Goal: Find specific page/section: Find specific page/section

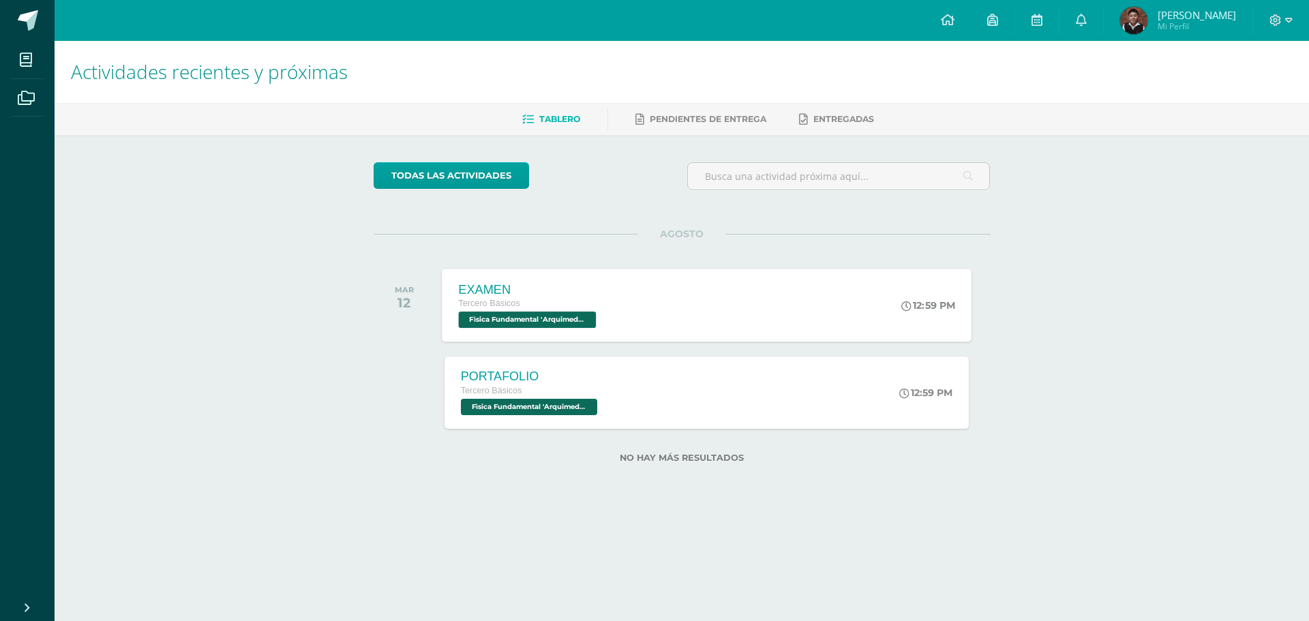
click at [720, 317] on div "EXAMEN Tercero Básicos Fìsica Fundamental '[PERSON_NAME]' 12:59 PM EXAMEN Fìsic…" at bounding box center [707, 305] width 530 height 73
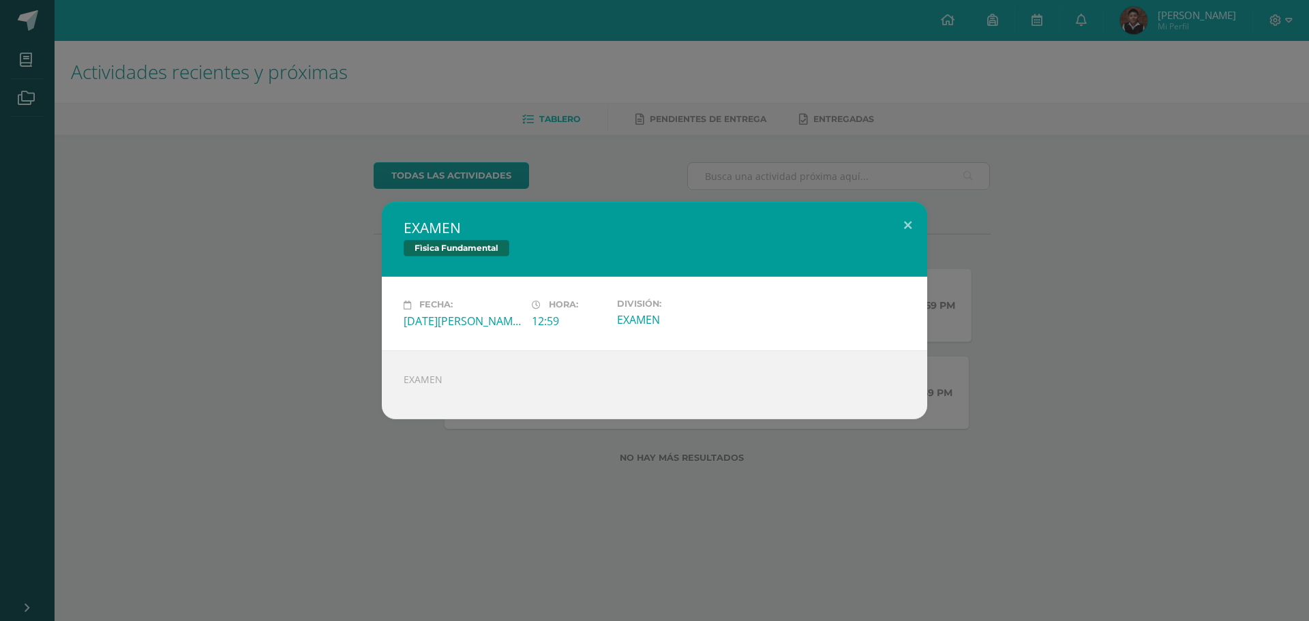
click at [1087, 229] on div "EXAMEN Fìsica Fundamental Fecha: [DATE][PERSON_NAME] Hora: 12:59 División: EXAM…" at bounding box center [654, 310] width 1298 height 217
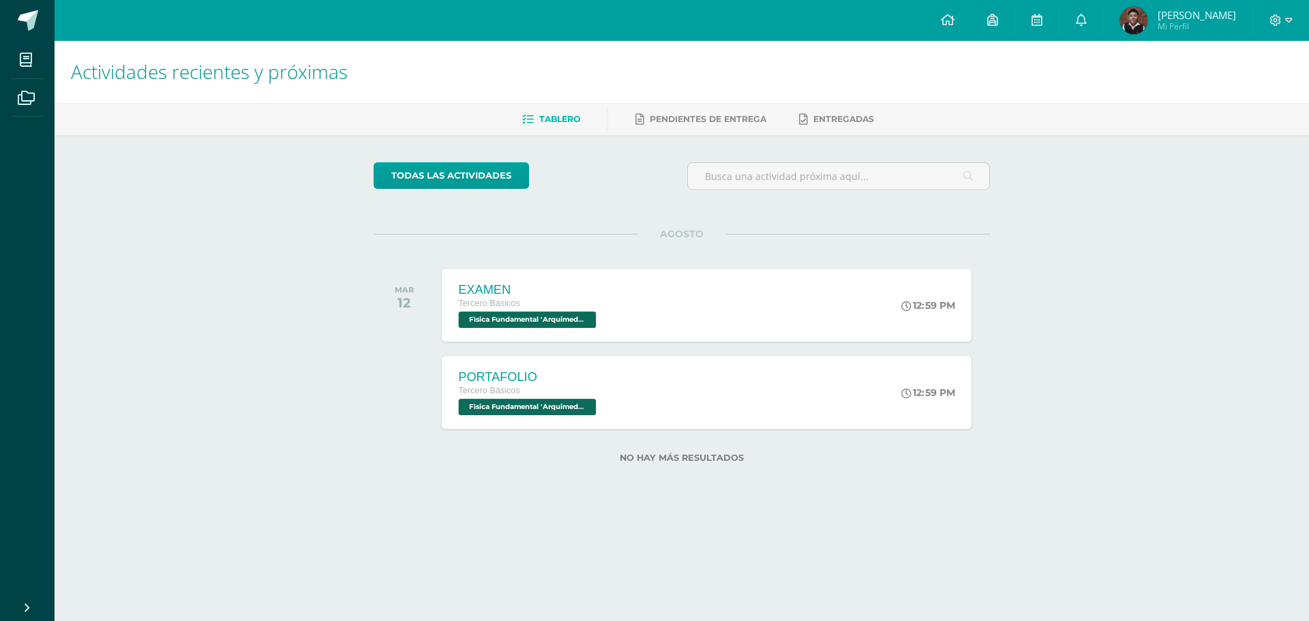
click at [688, 365] on div "PORTAFOLIO Tercero Básicos Fìsica Fundamental '[PERSON_NAME]' 12:59 PM PORTAFOL…" at bounding box center [707, 392] width 530 height 73
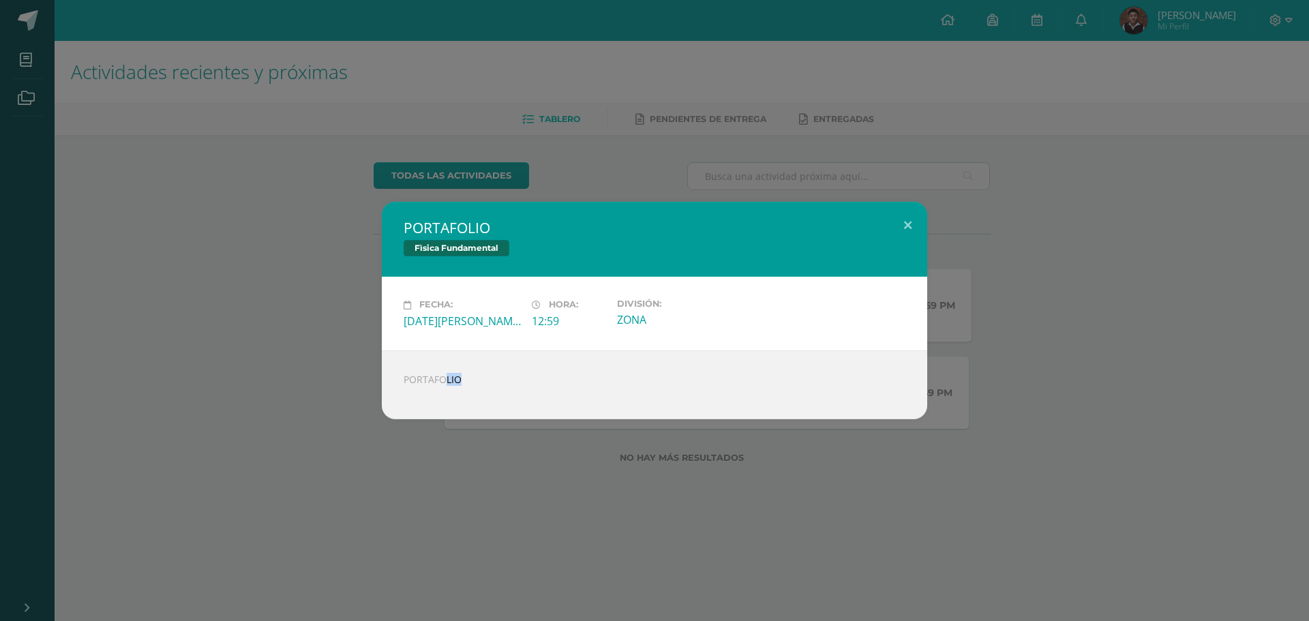
drag, startPoint x: 416, startPoint y: 383, endPoint x: 1059, endPoint y: 444, distance: 646.4
click at [1059, 444] on div "PORTAFOLIO Fìsica Fundamental Fecha: [DATE][PERSON_NAME] Hora: 12:59 División: …" at bounding box center [654, 310] width 1309 height 621
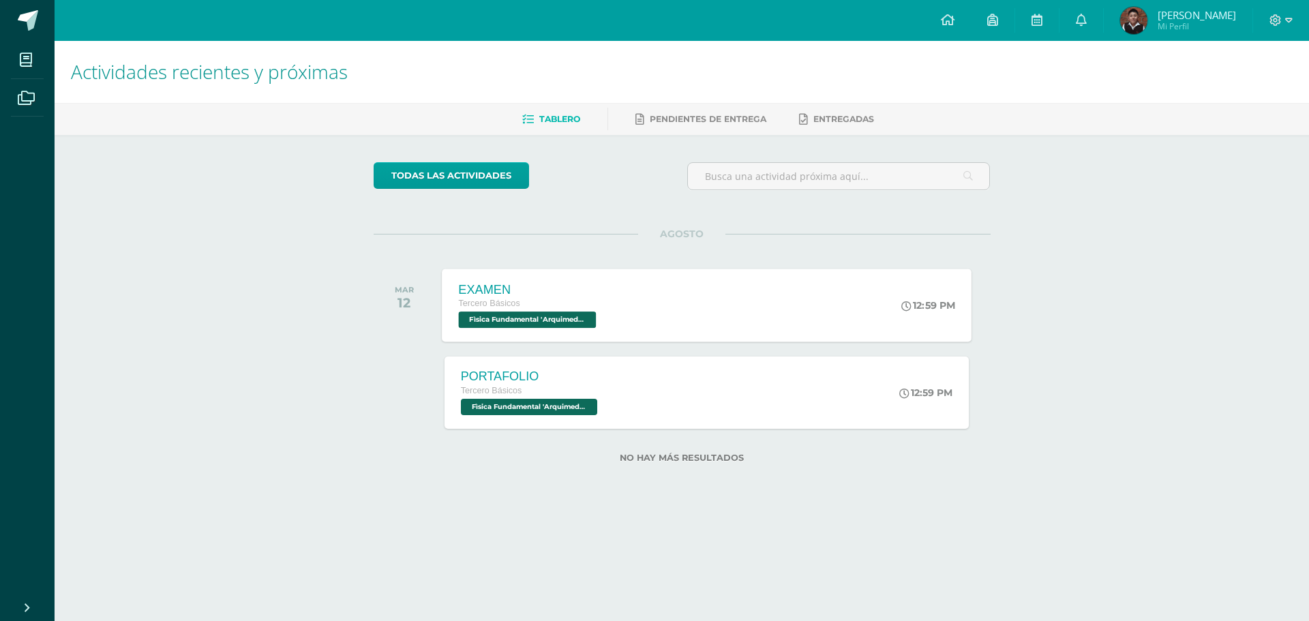
click at [1078, 410] on div "PORTAFOLIO Fìsica Fundamental Fecha: [DATE][PERSON_NAME] Hora: 12:59 División: …" at bounding box center [654, 310] width 1298 height 217
click at [795, 389] on div "PORTAFOLIO Tercero Básicos Fìsica Fundamental '[PERSON_NAME]' 12:59 PM PORTAFOL…" at bounding box center [707, 392] width 530 height 73
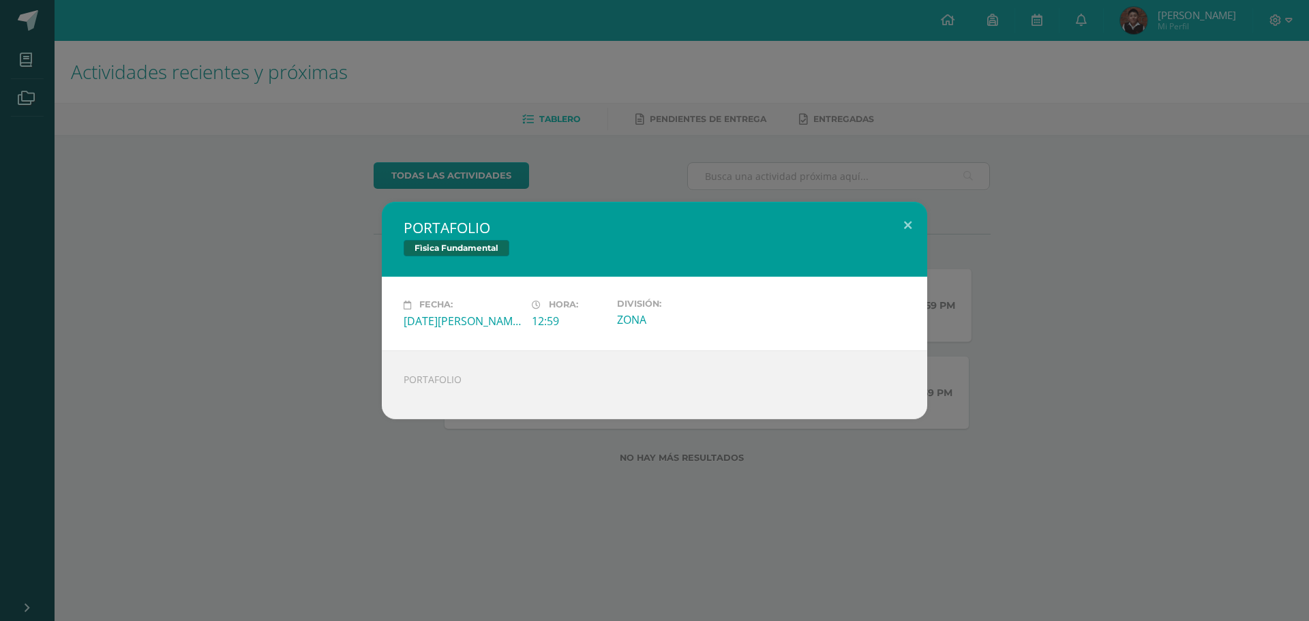
drag, startPoint x: 445, startPoint y: 348, endPoint x: 1179, endPoint y: 378, distance: 734.7
click at [1155, 388] on div "PORTAFOLIO Fìsica Fundamental Fecha: [DATE][PERSON_NAME] Hora: 12:59 División: …" at bounding box center [654, 310] width 1298 height 217
click at [1191, 372] on div "PORTAFOLIO Fìsica Fundamental Fecha: [DATE][PERSON_NAME] Hora: 12:59 División: …" at bounding box center [654, 310] width 1298 height 217
